Goal: Obtain resource: Download file/media

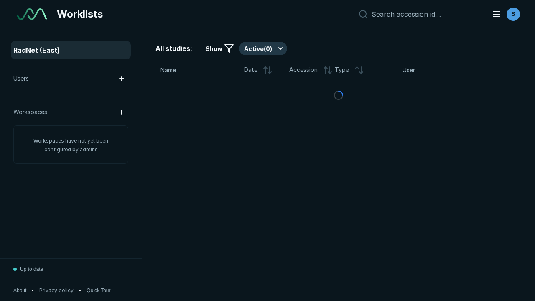
scroll to position [2281, 3480]
